Goal: Task Accomplishment & Management: Manage account settings

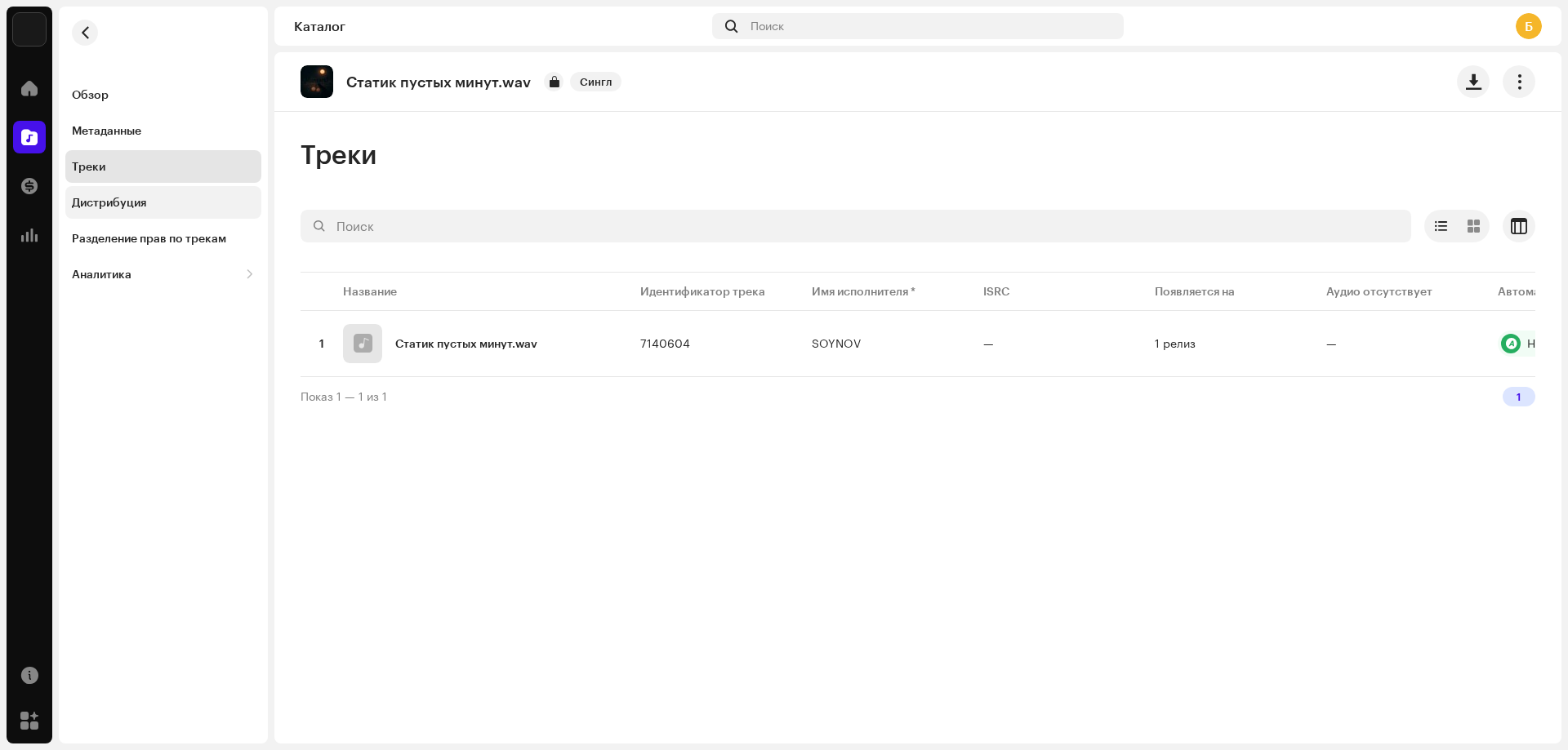
click at [200, 205] on div "Дистрибуция" at bounding box center [163, 203] width 183 height 13
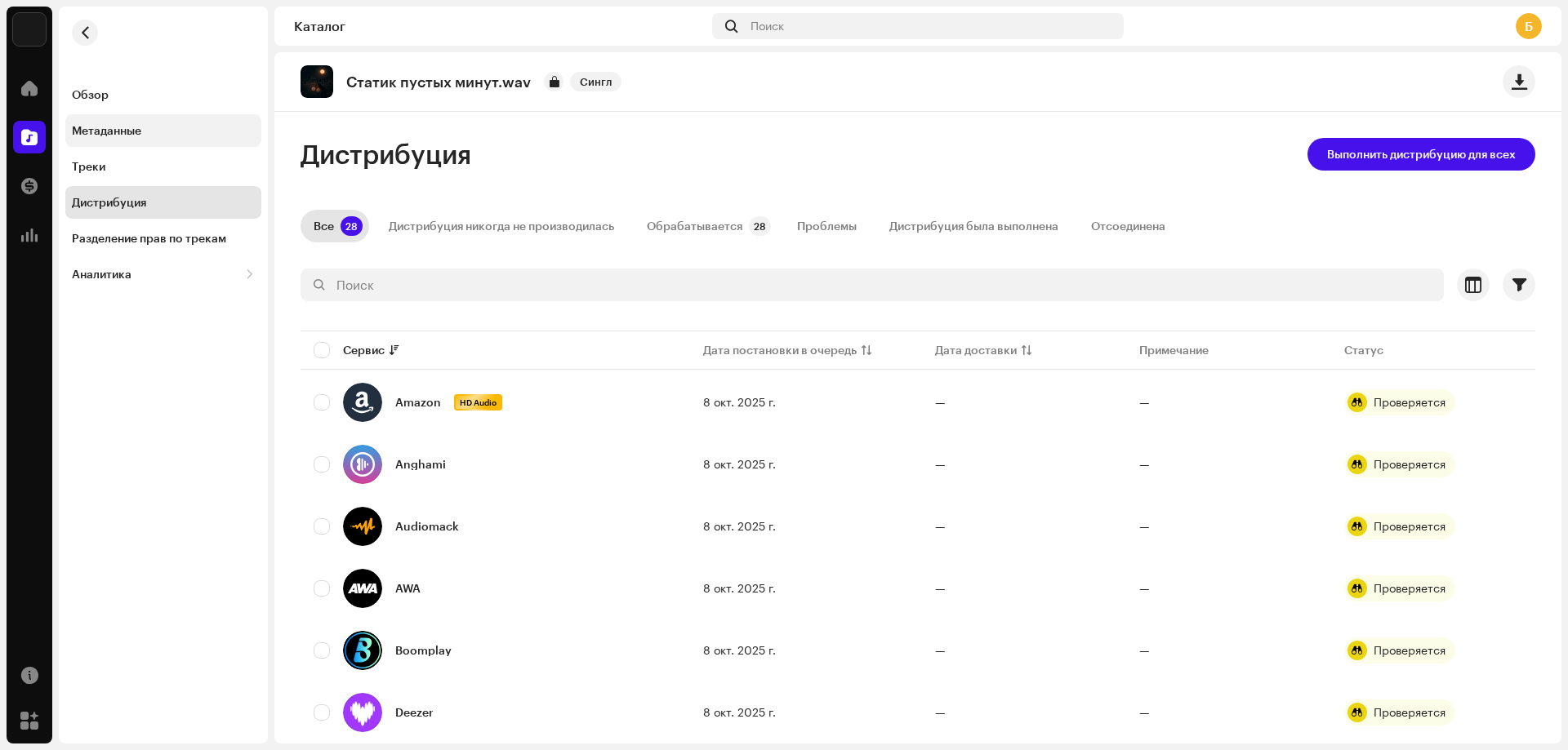
click at [157, 117] on div "Метаданные" at bounding box center [163, 131] width 196 height 32
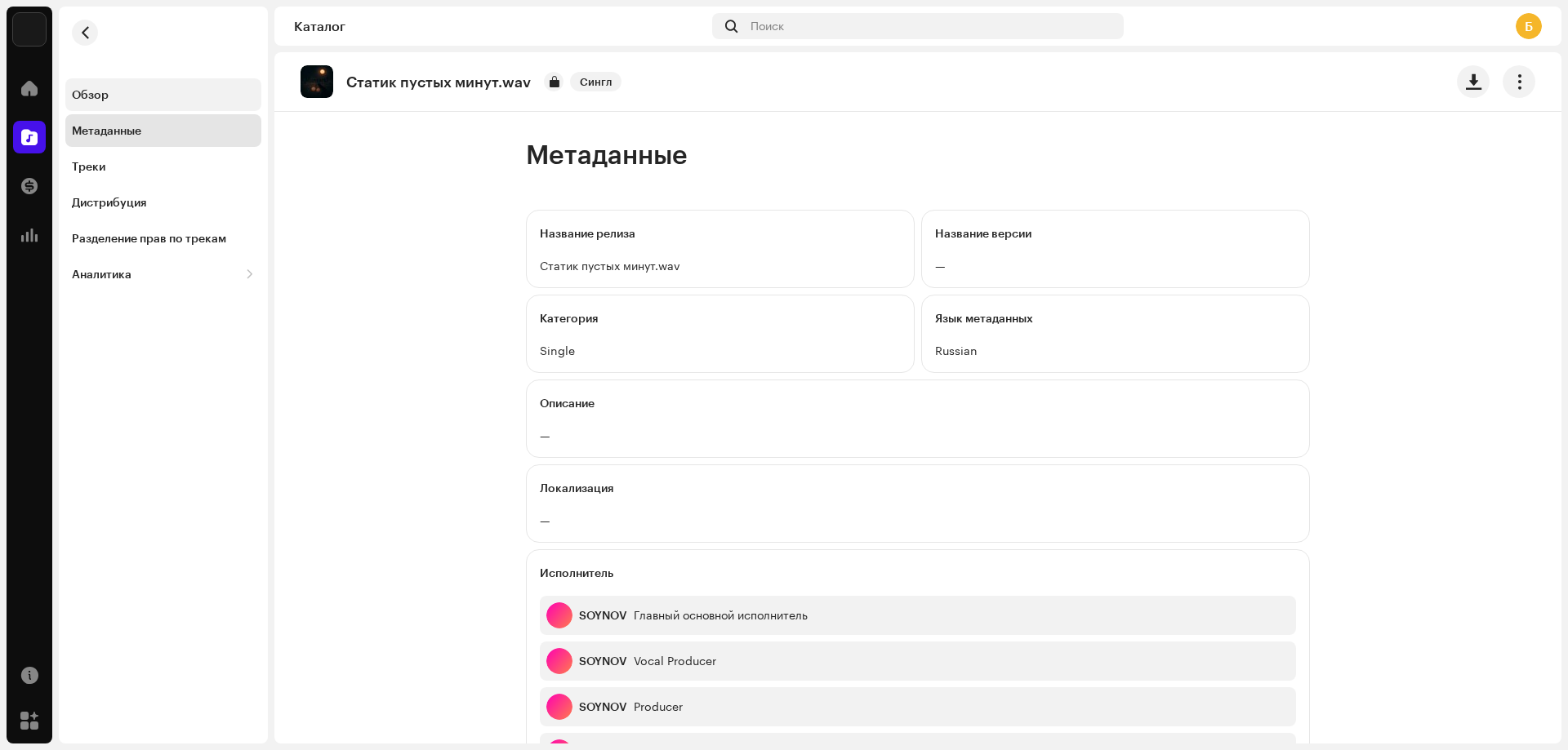
click at [144, 97] on div "Обзор" at bounding box center [163, 95] width 183 height 13
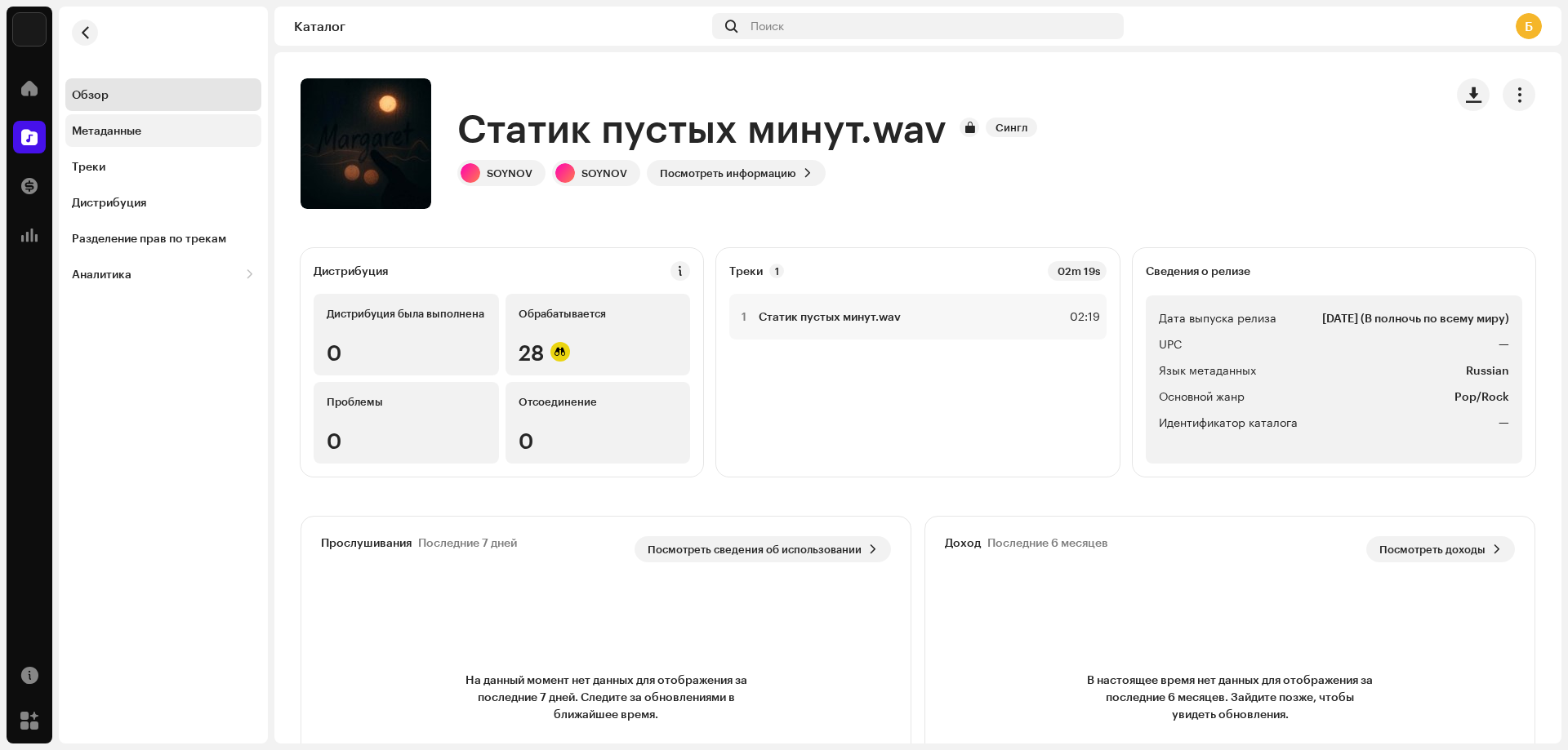
click at [122, 132] on div "Метаданные" at bounding box center [106, 131] width 69 height 13
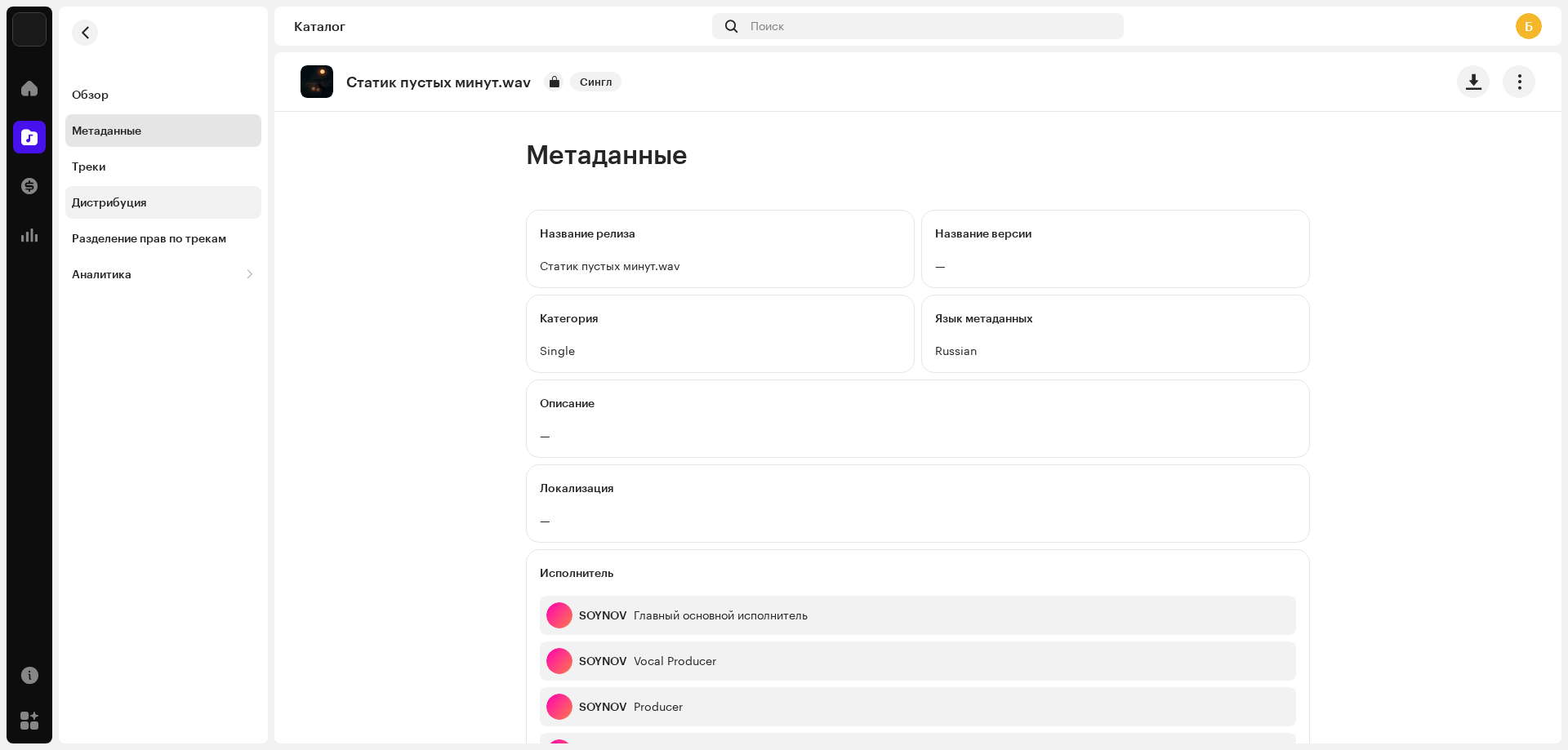
click at [138, 203] on div "Дистрибуция" at bounding box center [109, 203] width 74 height 13
